Goal: Transaction & Acquisition: Purchase product/service

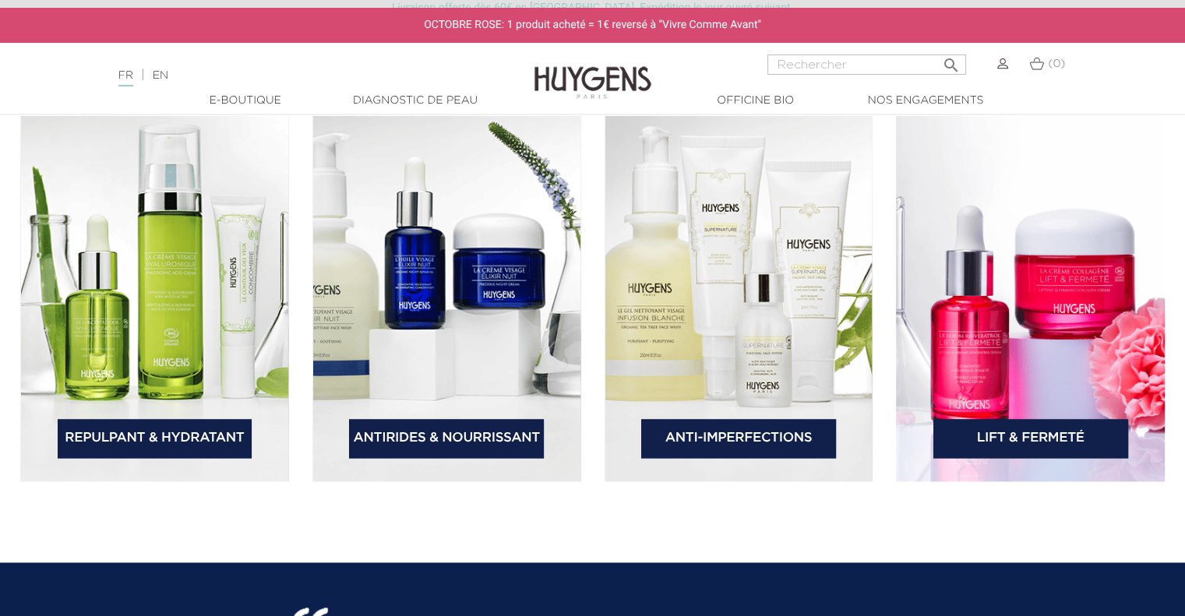
scroll to position [2026, 0]
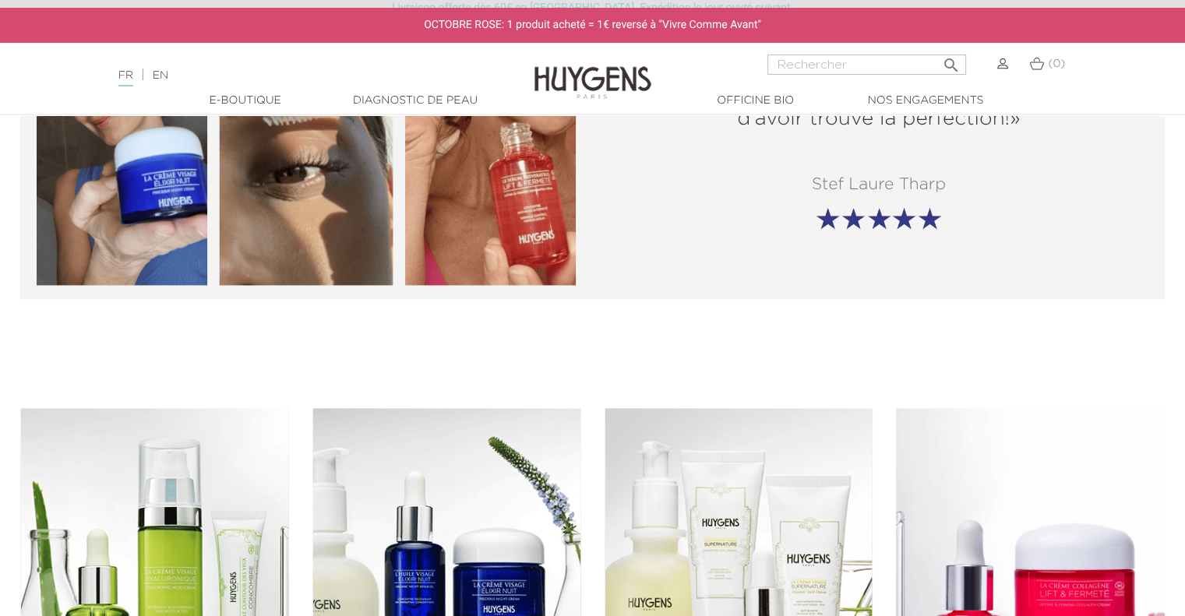
click at [869, 64] on input "Rechercher" at bounding box center [866, 65] width 199 height 20
type input "bois rose"
click at [936, 50] on button " Rechercher" at bounding box center [950, 60] width 28 height 21
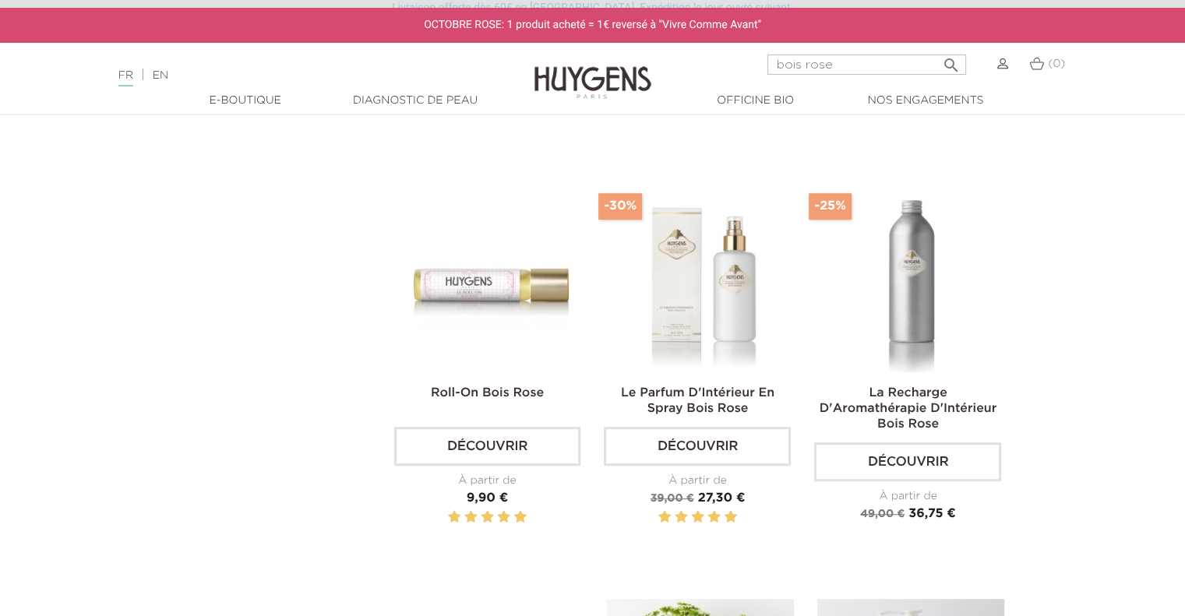
scroll to position [935, 0]
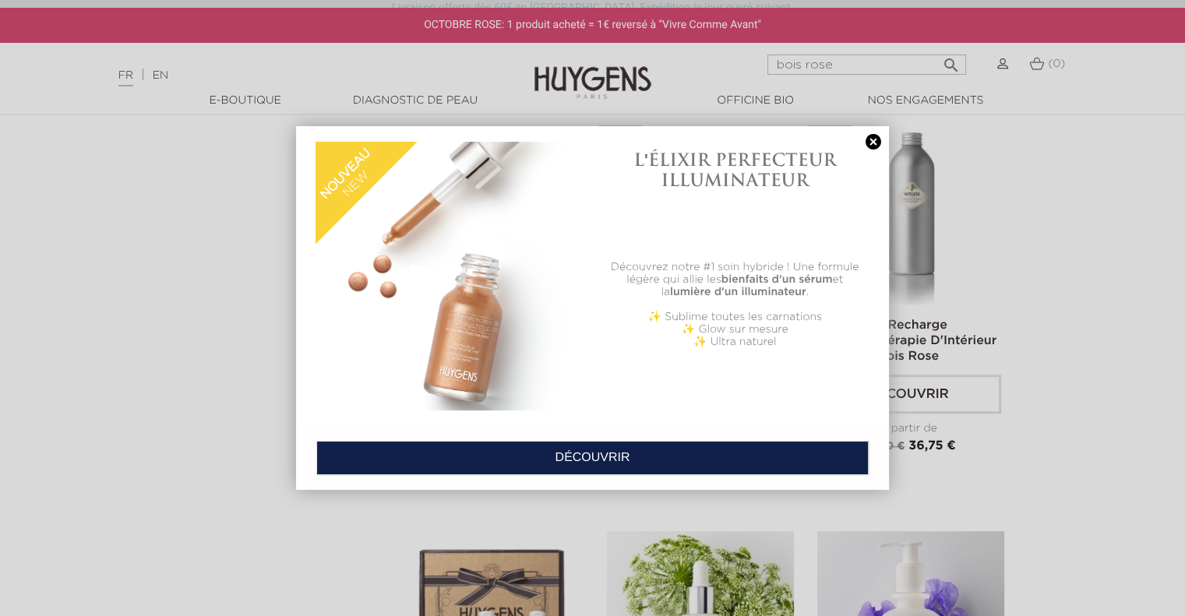
click at [866, 139] on link at bounding box center [873, 142] width 22 height 16
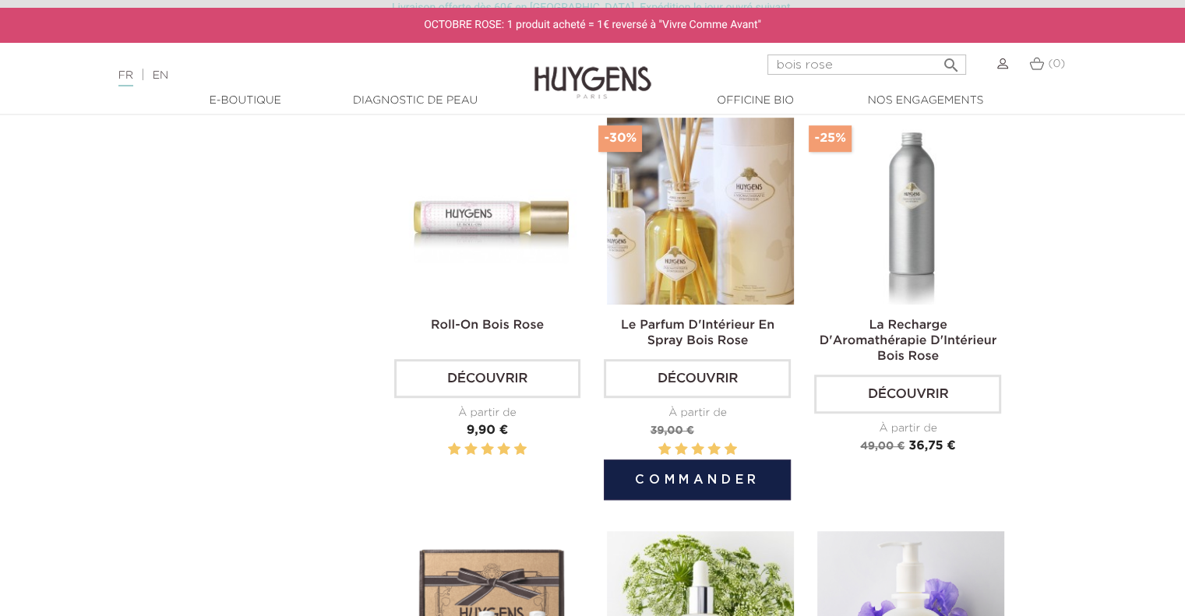
click at [701, 336] on link "Le Parfum D'Intérieur En Spray Bois Rose" at bounding box center [697, 333] width 153 height 28
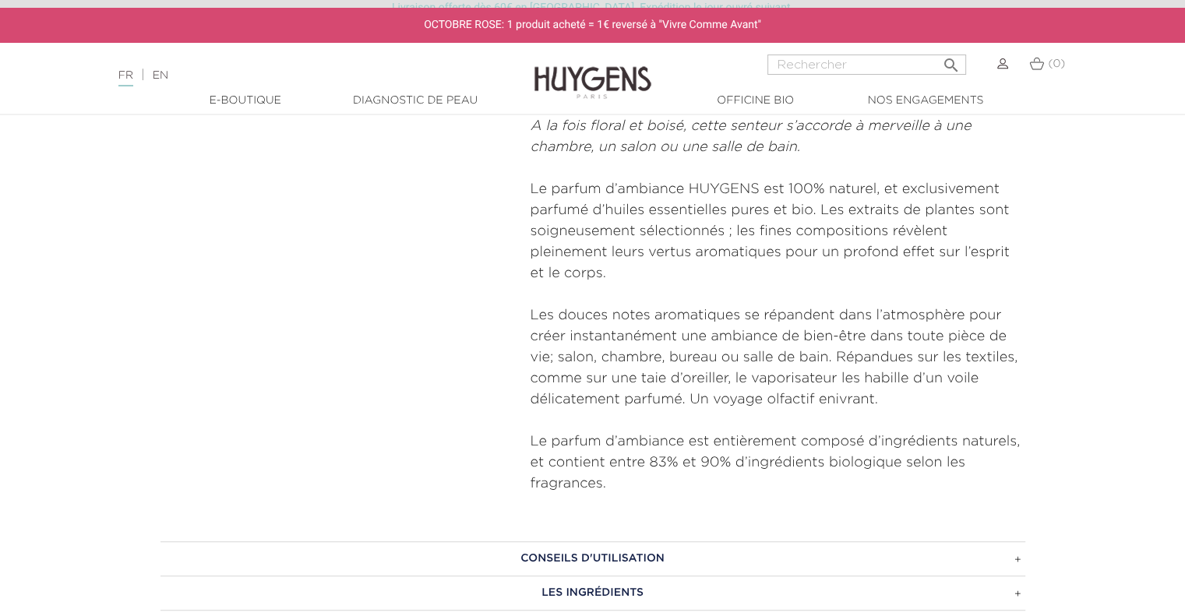
scroll to position [857, 0]
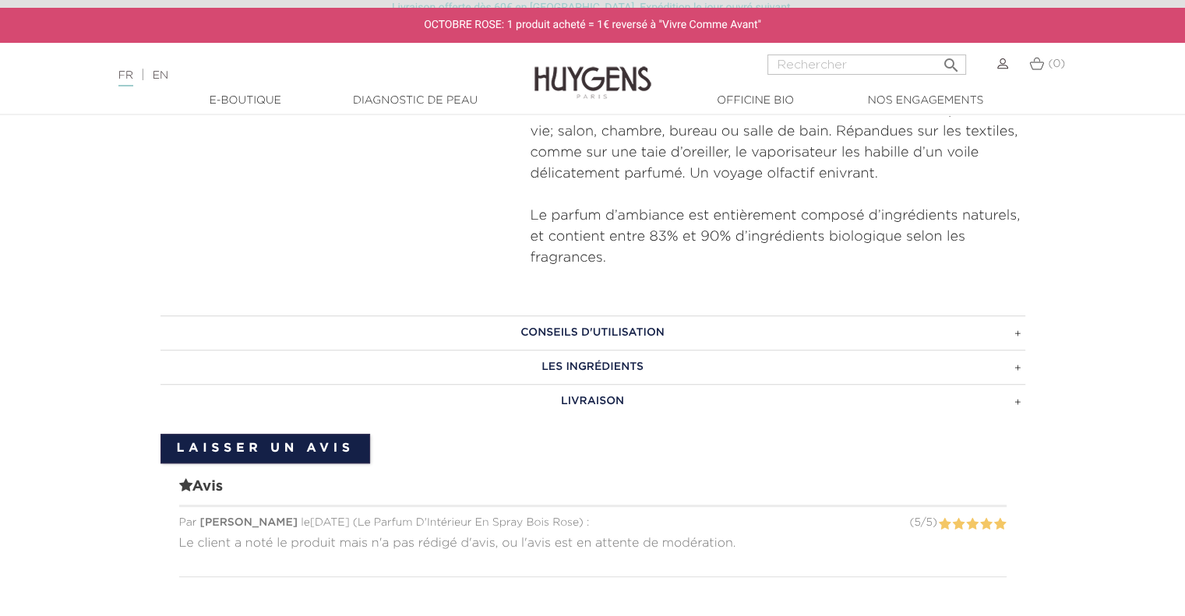
click at [600, 362] on h3 "LES INGRÉDIENTS" at bounding box center [592, 367] width 865 height 34
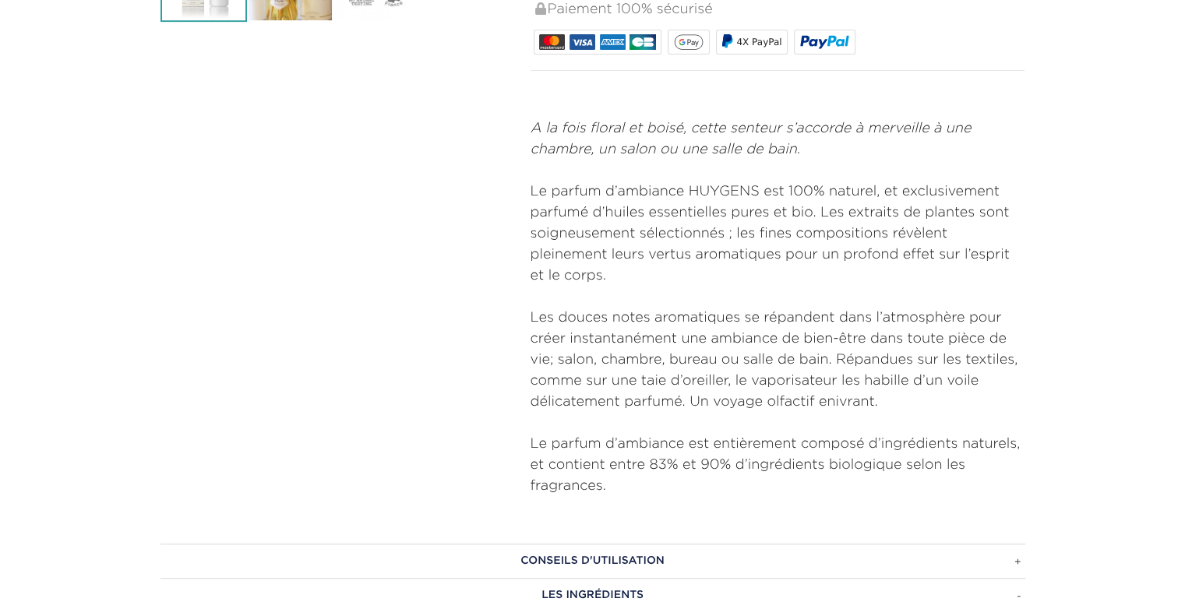
scroll to position [0, 0]
